Goal: Navigation & Orientation: Find specific page/section

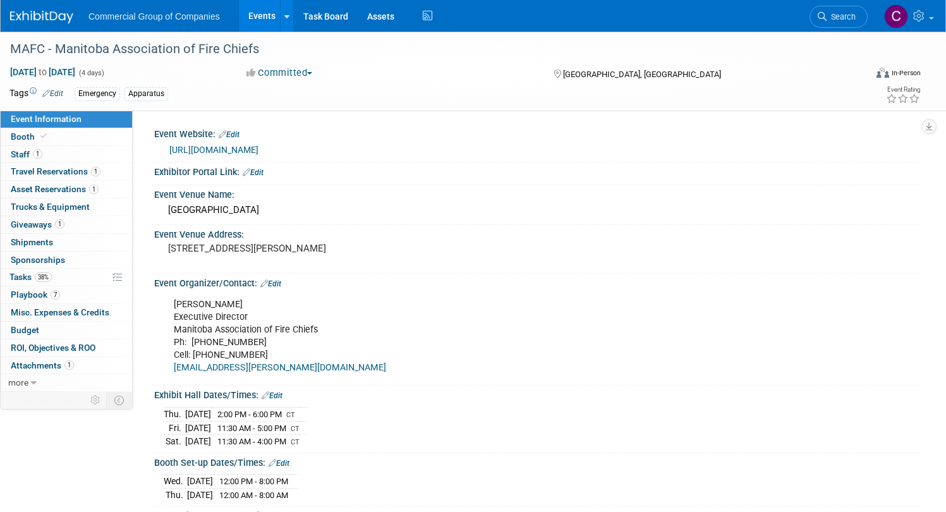
click at [73, 21] on img at bounding box center [41, 17] width 63 height 13
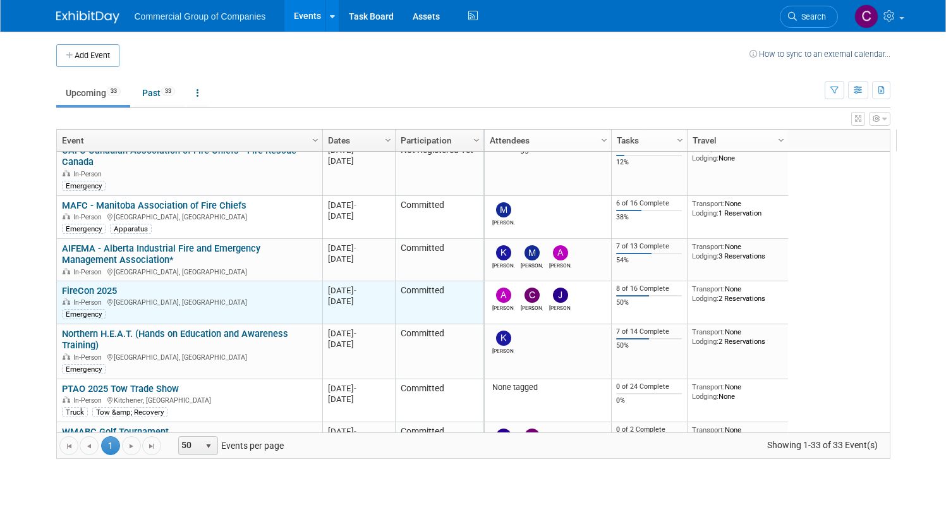
scroll to position [228, 0]
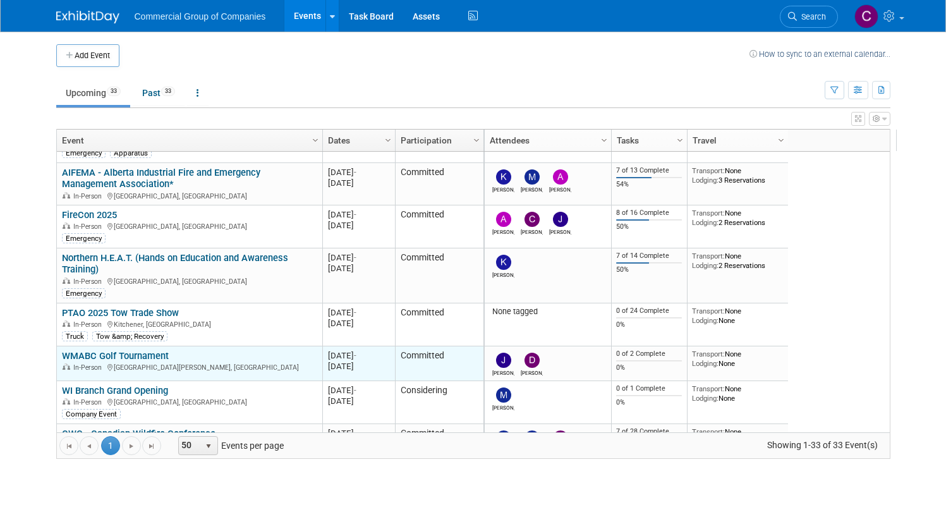
click at [119, 352] on link "WMABC Golf Tournament" at bounding box center [115, 355] width 107 height 11
